Goal: Information Seeking & Learning: Learn about a topic

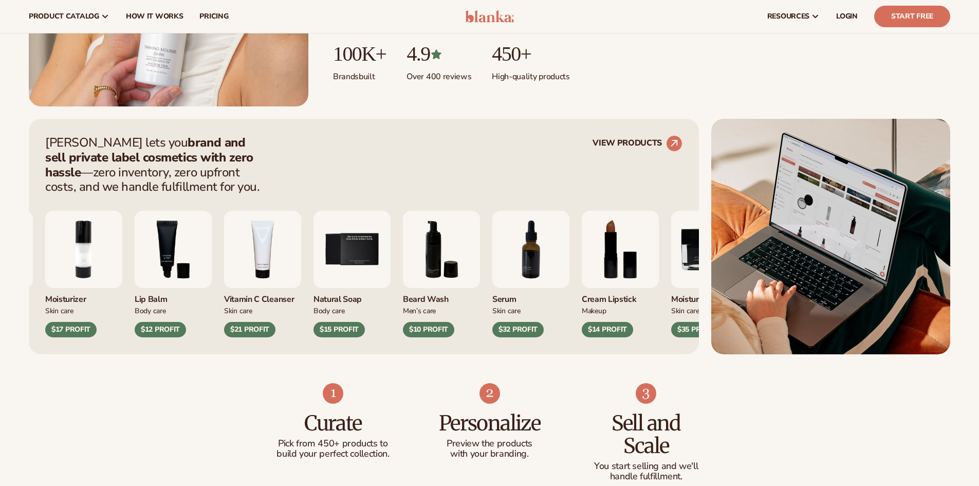
scroll to position [308, 0]
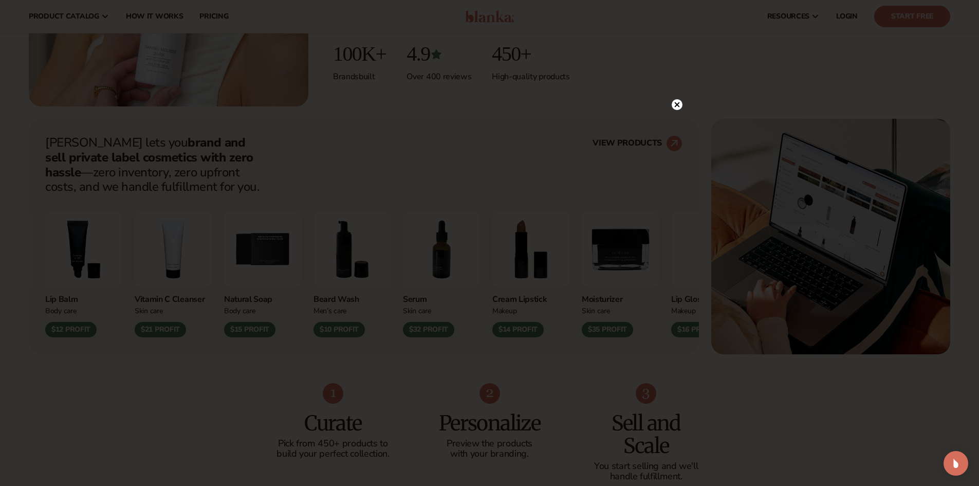
click at [674, 105] on circle at bounding box center [677, 104] width 11 height 11
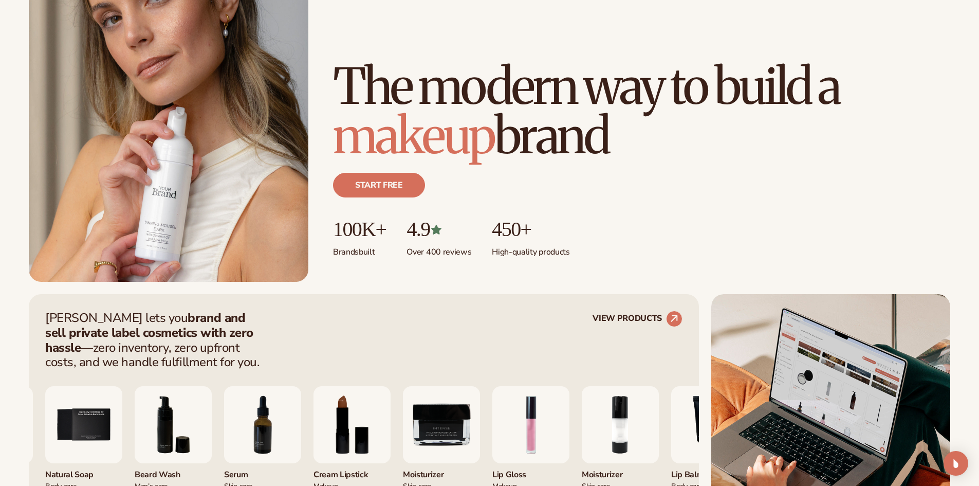
scroll to position [0, 0]
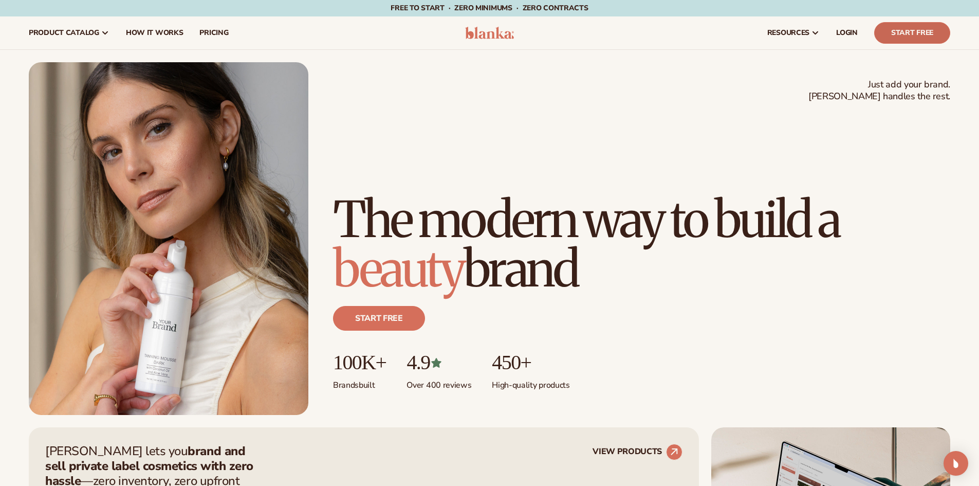
click at [903, 35] on link "Start Free" at bounding box center [912, 33] width 76 height 22
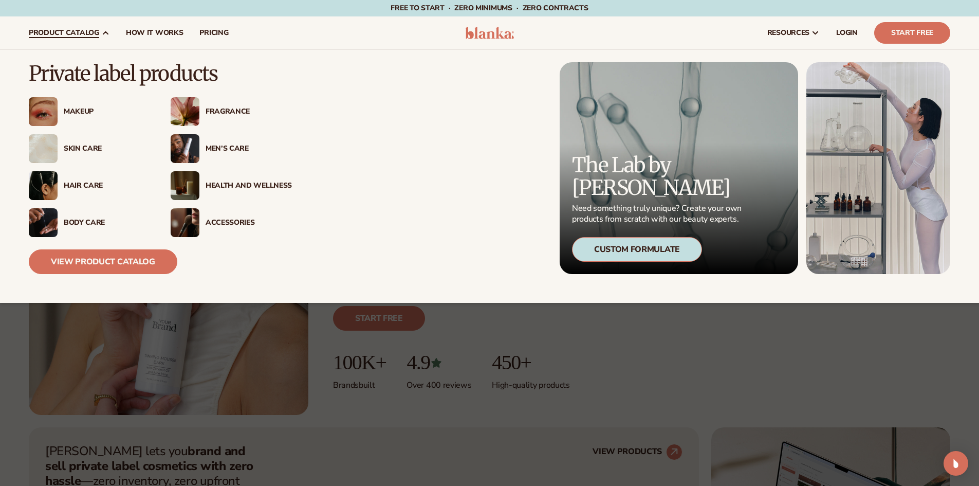
click at [93, 112] on div "Makeup" at bounding box center [107, 111] width 86 height 9
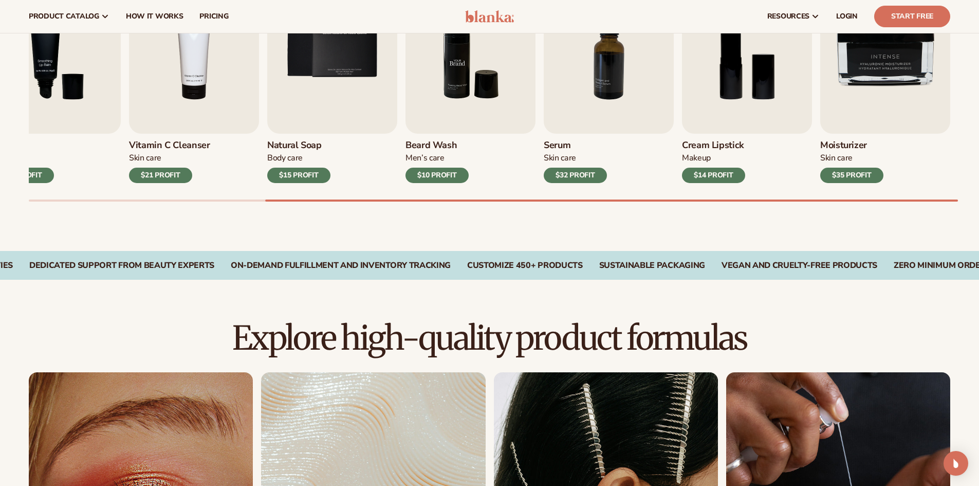
scroll to position [257, 0]
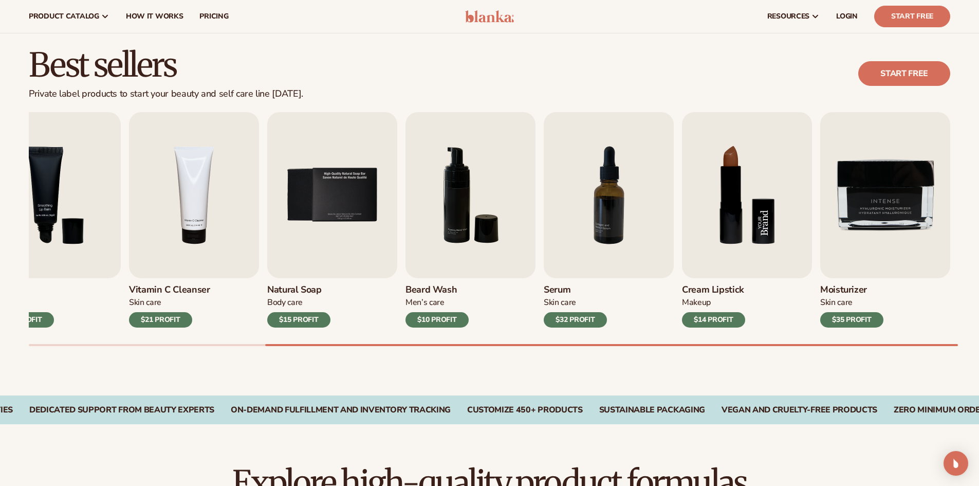
click at [766, 194] on img "8 / 9" at bounding box center [747, 195] width 130 height 166
click at [728, 320] on div "$14 PROFIT" at bounding box center [713, 319] width 63 height 15
click at [752, 215] on img "8 / 9" at bounding box center [747, 195] width 130 height 166
click at [732, 168] on img "8 / 9" at bounding box center [747, 195] width 130 height 166
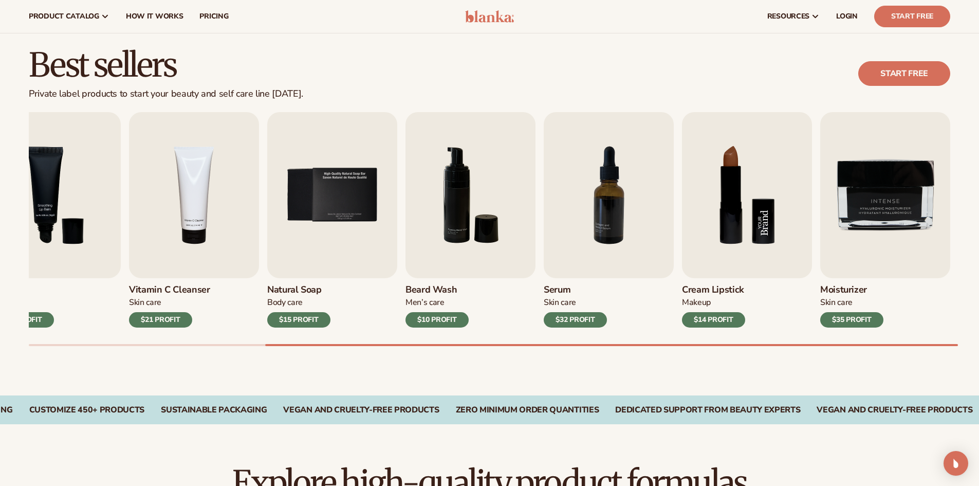
click at [732, 167] on img "8 / 9" at bounding box center [747, 195] width 130 height 166
click at [733, 167] on img "8 / 9" at bounding box center [747, 195] width 130 height 166
click at [729, 161] on img "8 / 9" at bounding box center [747, 195] width 130 height 166
click at [714, 228] on img "8 / 9" at bounding box center [747, 195] width 130 height 166
click at [716, 321] on div "$14 PROFIT" at bounding box center [713, 319] width 63 height 15
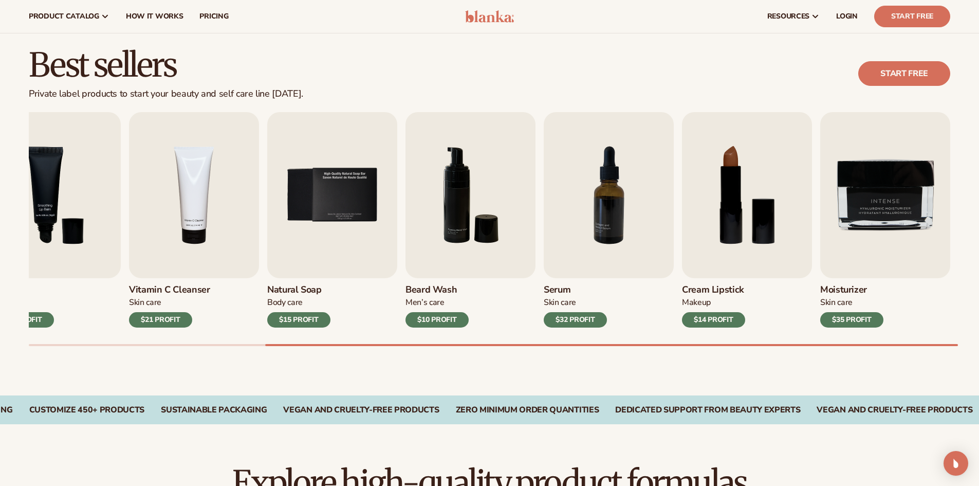
click at [716, 321] on div "$14 PROFIT" at bounding box center [713, 319] width 63 height 15
click at [716, 320] on div "$14 PROFIT" at bounding box center [713, 319] width 63 height 15
click at [716, 319] on div "$14 PROFIT" at bounding box center [713, 319] width 63 height 15
click at [716, 318] on div "$14 PROFIT" at bounding box center [713, 319] width 63 height 15
click at [720, 230] on img "8 / 9" at bounding box center [747, 195] width 130 height 166
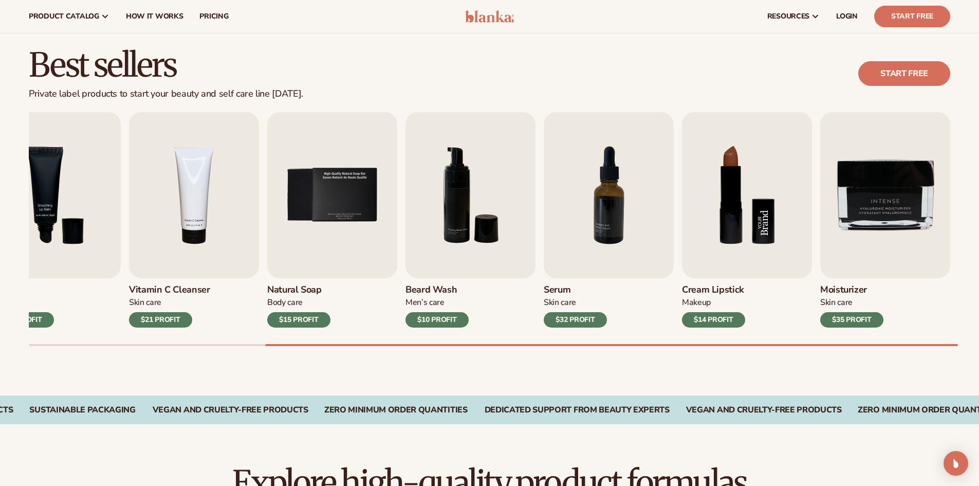
click at [719, 230] on img "8 / 9" at bounding box center [747, 195] width 130 height 166
click at [721, 227] on img "8 / 9" at bounding box center [747, 195] width 130 height 166
click at [723, 224] on img "8 / 9" at bounding box center [747, 195] width 130 height 166
click at [725, 222] on img "8 / 9" at bounding box center [747, 195] width 130 height 166
click at [924, 72] on link "Start free" at bounding box center [904, 73] width 92 height 25
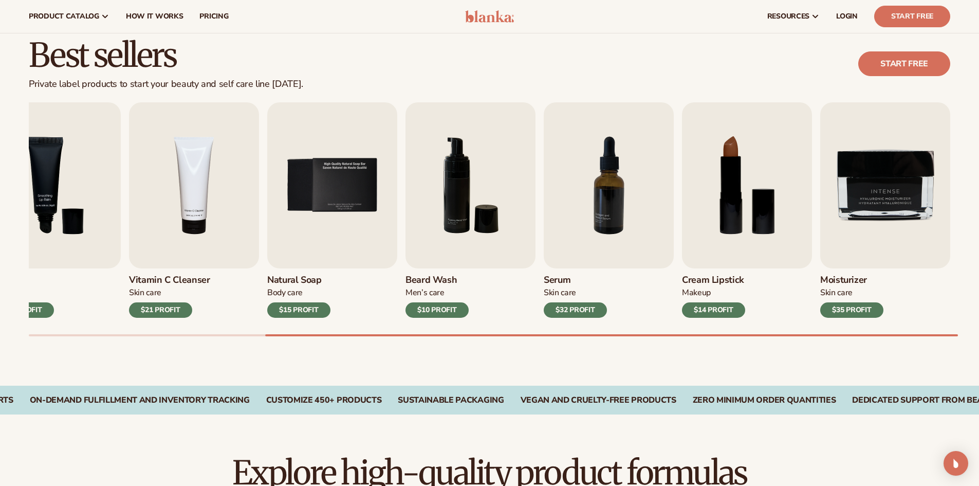
scroll to position [0, 0]
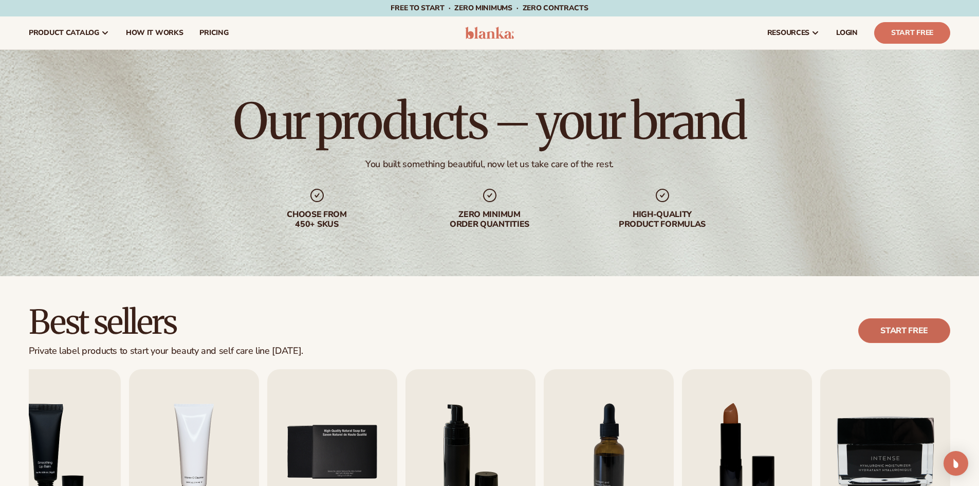
click at [872, 335] on link "Start free" at bounding box center [904, 330] width 92 height 25
